Goal: Task Accomplishment & Management: Use online tool/utility

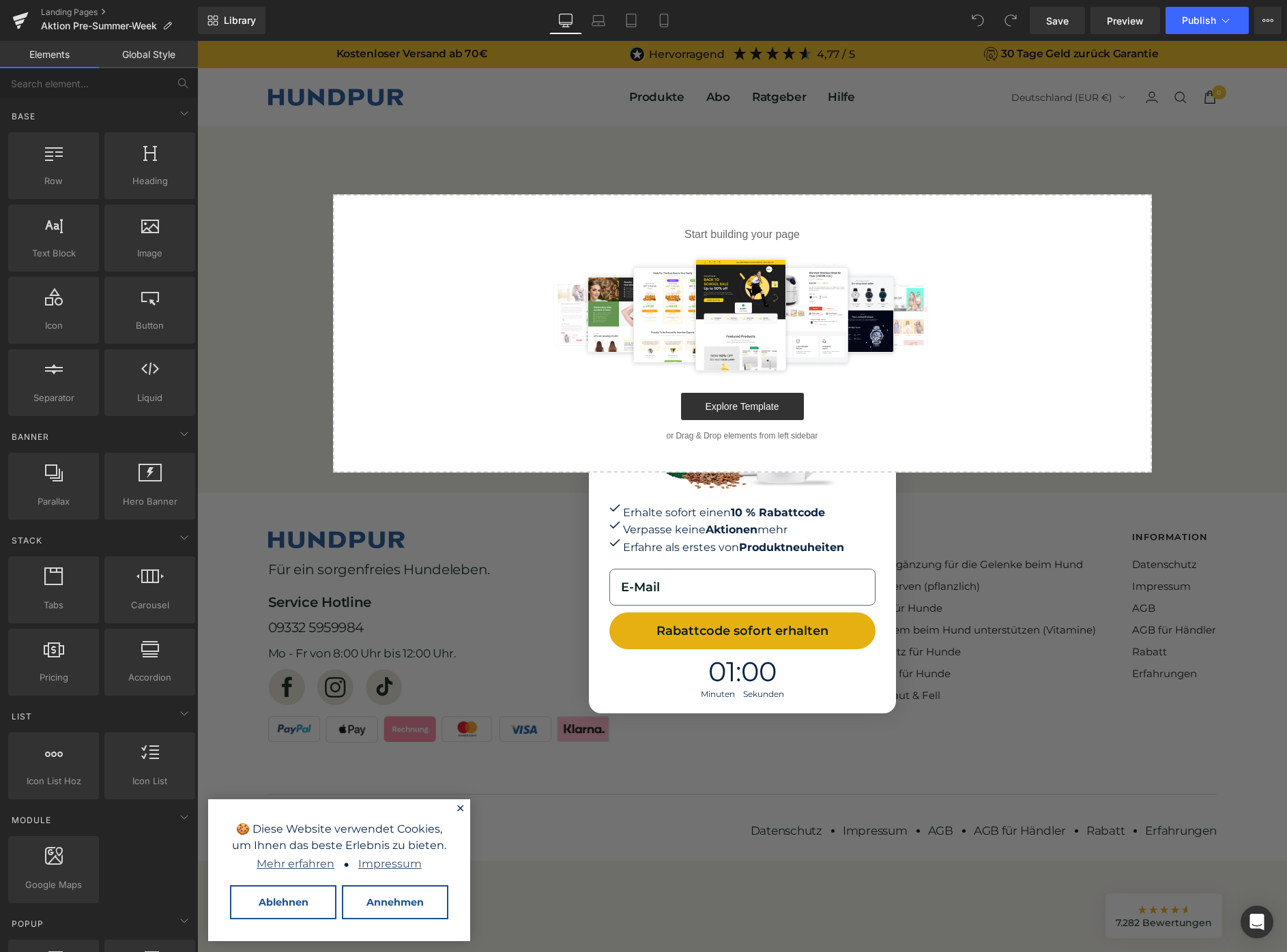
click at [940, 509] on div "Close dialog Erhalte sofort einen 10 % Rabattcode Verpasse keine Aktionen mehr …" at bounding box center [742, 496] width 1089 height 911
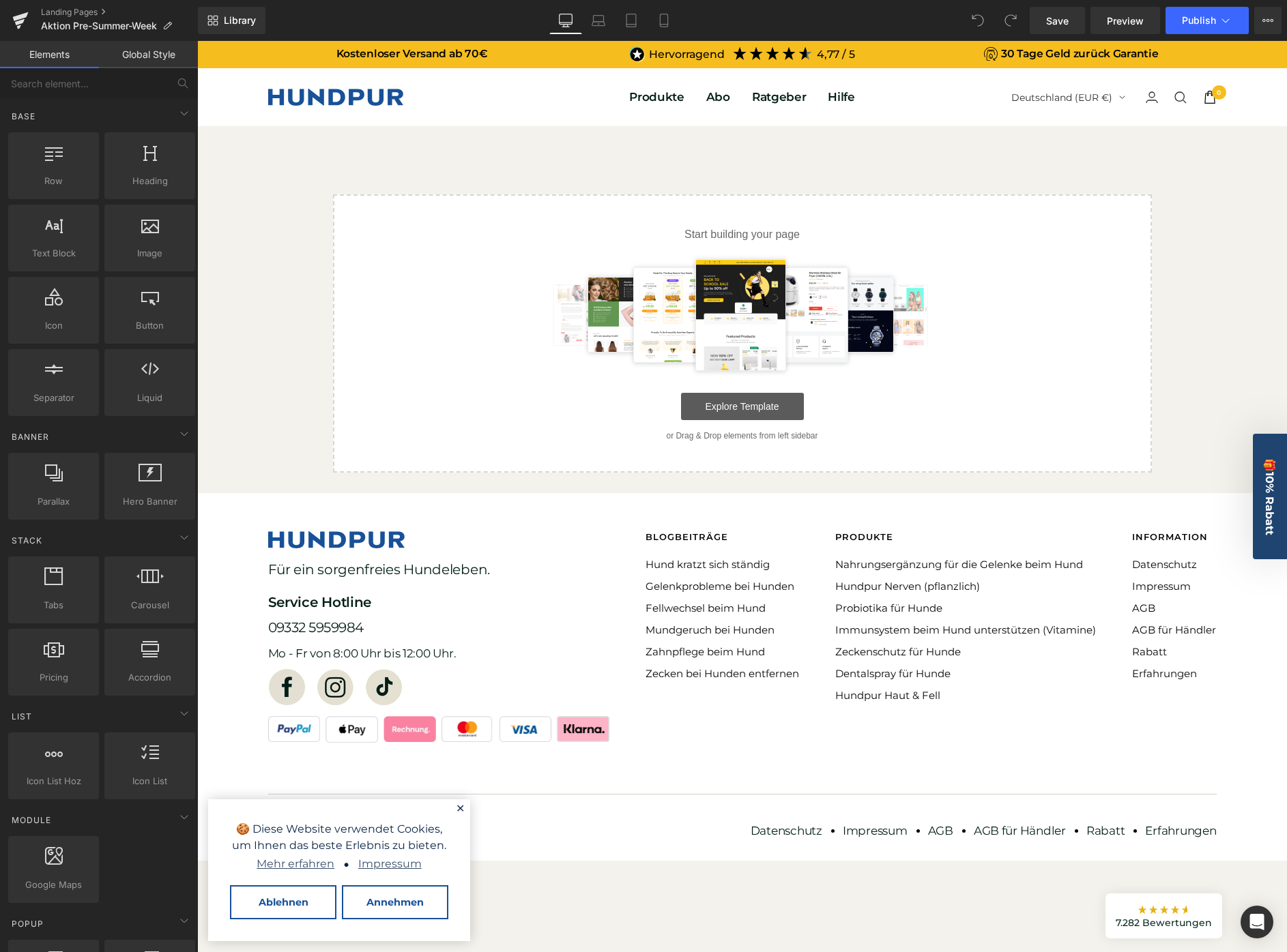
click at [745, 412] on link "Explore Template" at bounding box center [741, 406] width 123 height 27
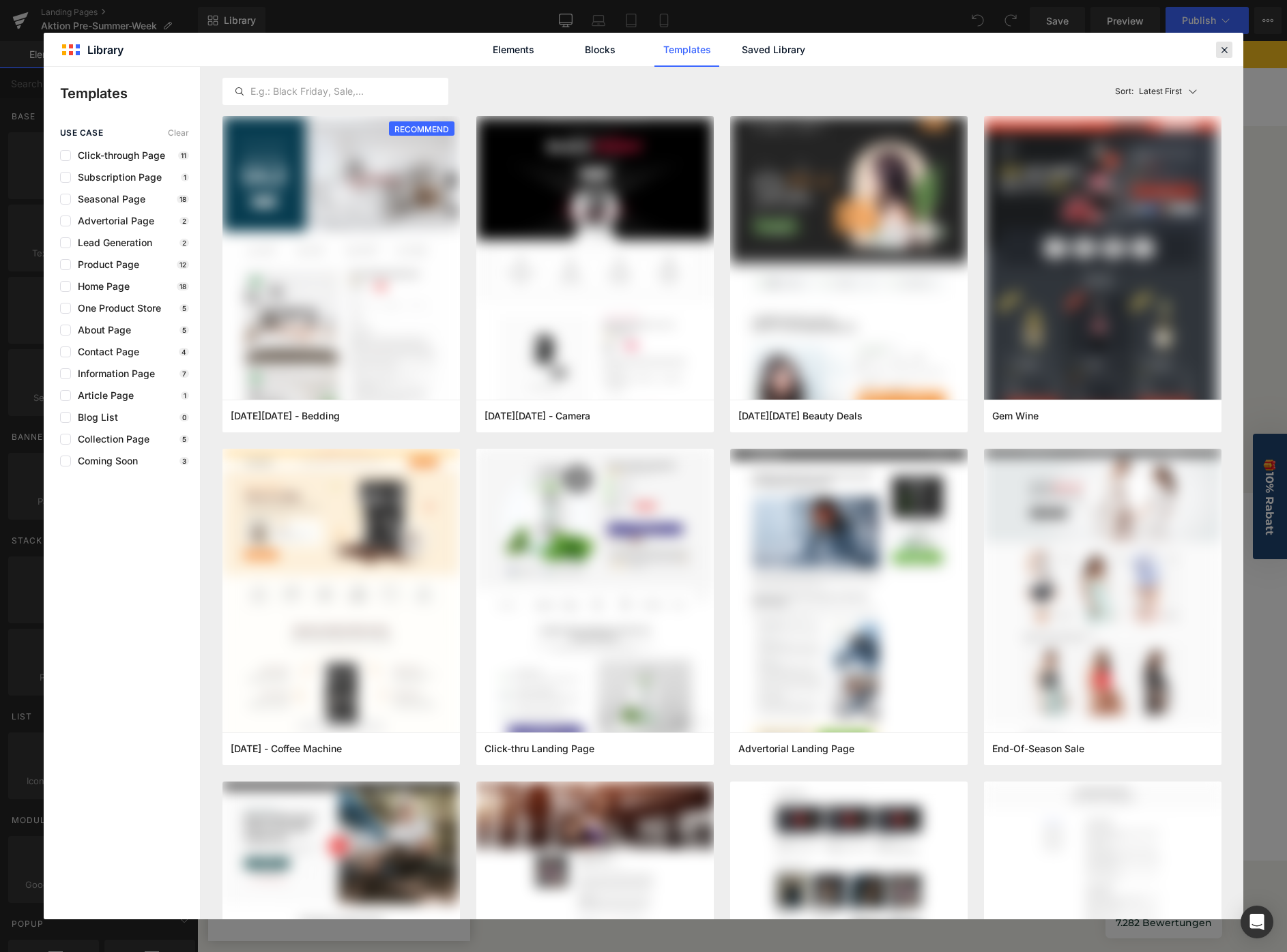
click at [1219, 45] on icon at bounding box center [1224, 50] width 12 height 12
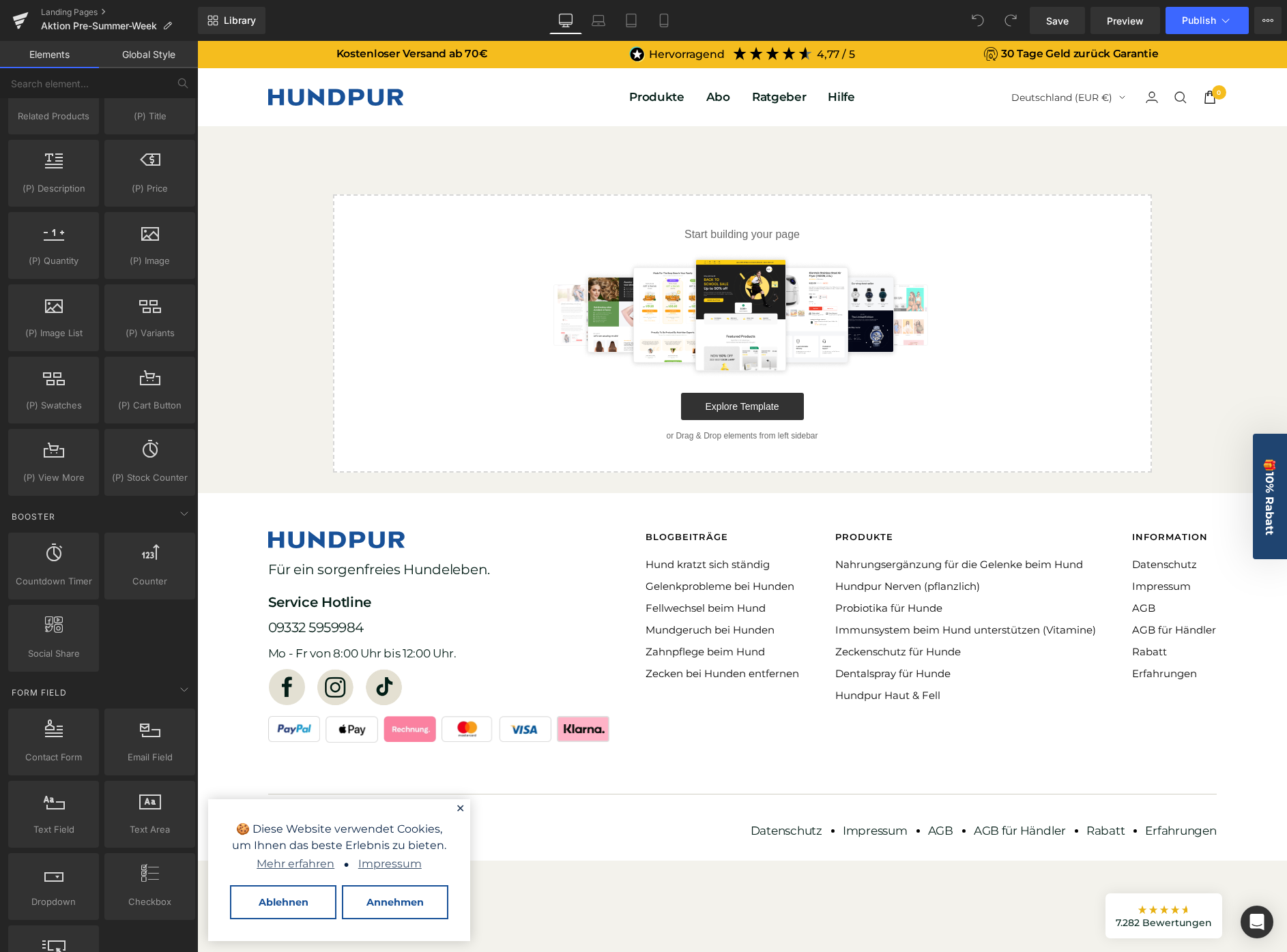
scroll to position [1222, 0]
click at [433, 325] on div at bounding box center [742, 315] width 775 height 123
drag, startPoint x: 515, startPoint y: 456, endPoint x: 436, endPoint y: 411, distance: 90.9
click at [510, 452] on div "Start building your page Explore Template or Drag & Drop elements from left sid…" at bounding box center [741, 333] width 816 height 275
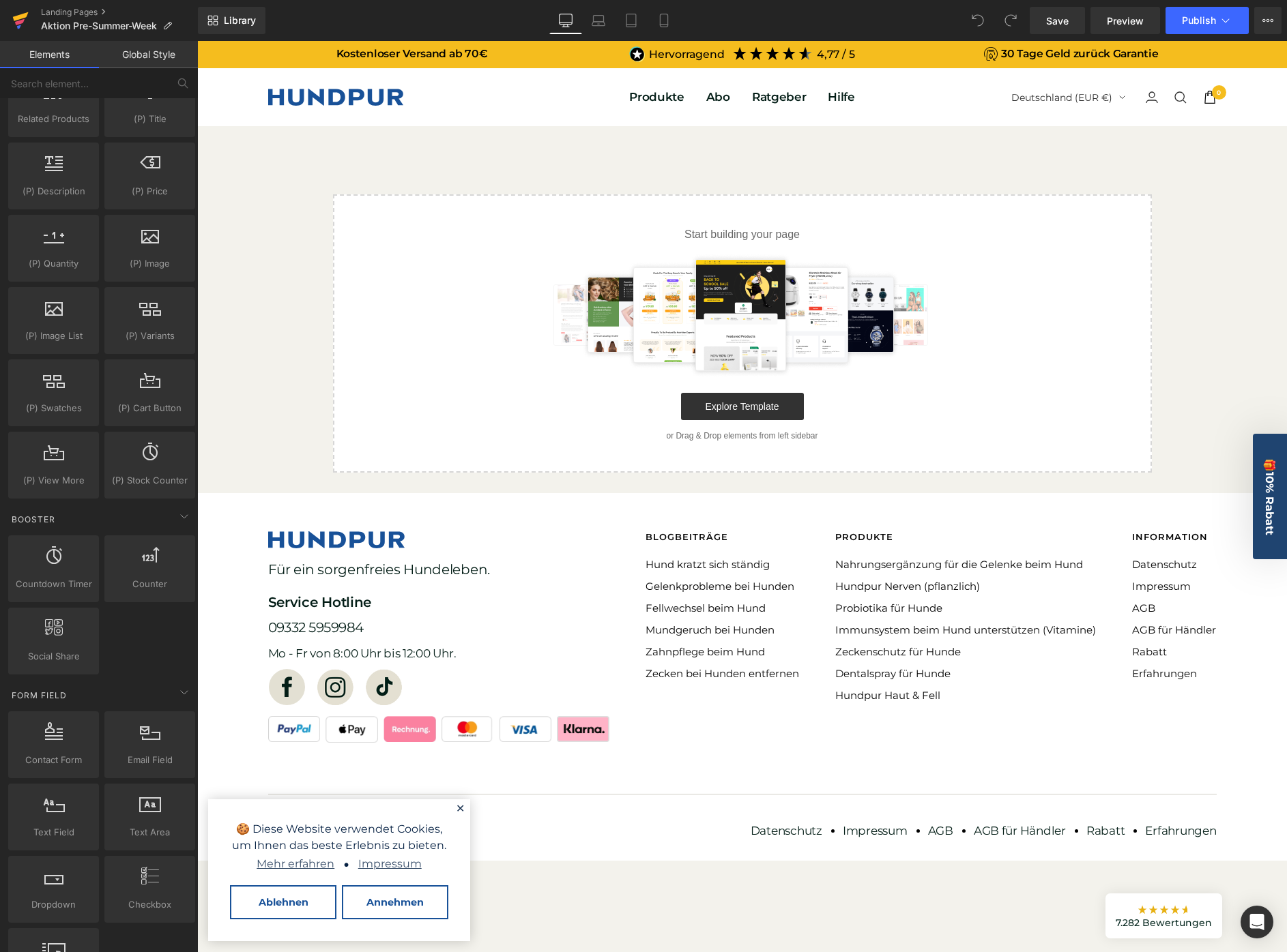
click at [20, 22] on icon at bounding box center [19, 22] width 9 height 6
